Goal: Task Accomplishment & Management: Manage account settings

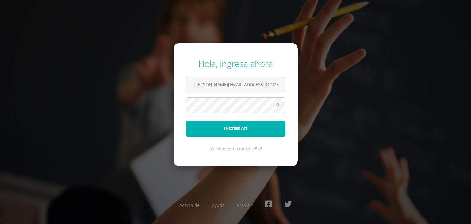
click at [234, 130] on button "Ingresar" at bounding box center [236, 129] width 100 height 16
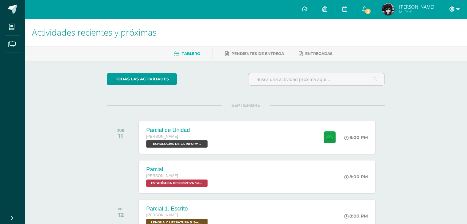
click at [454, 6] on icon at bounding box center [452, 9] width 6 height 6
click at [431, 41] on span "Cerrar sesión" at bounding box center [438, 42] width 28 height 6
